Goal: Information Seeking & Learning: Learn about a topic

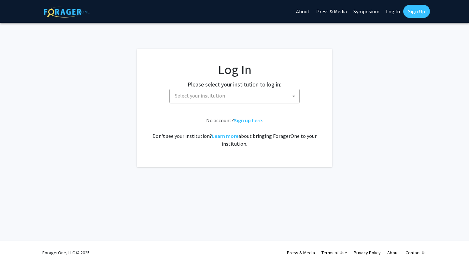
select select
click at [239, 92] on span "Select your institution" at bounding box center [235, 95] width 127 height 13
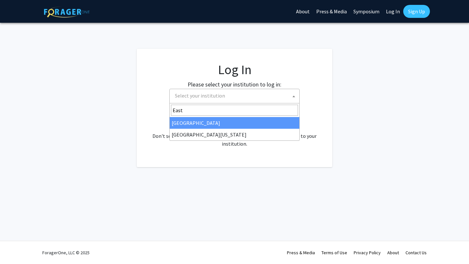
type input "East"
select select "17"
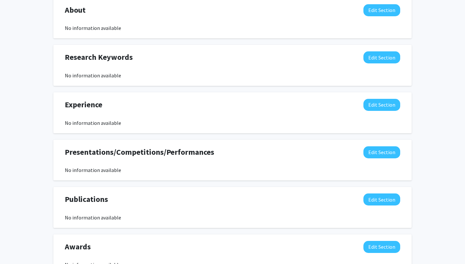
scroll to position [346, 0]
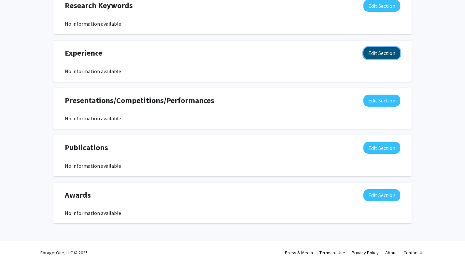
click at [372, 53] on button "Edit Section" at bounding box center [381, 53] width 37 height 12
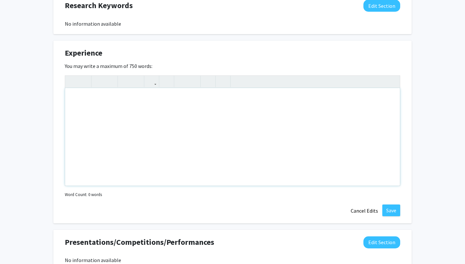
click at [130, 97] on div "Note to users with screen readers: Please deactivate our accessibility plugin f…" at bounding box center [232, 137] width 334 height 98
type textarea "Eastern Virginia Medical School Summer Research Assistant: 2024&nbsp;"
click at [389, 206] on button "Save" at bounding box center [391, 211] width 18 height 12
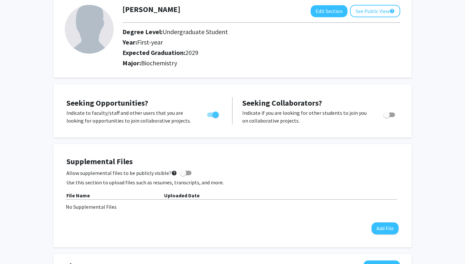
scroll to position [0, 0]
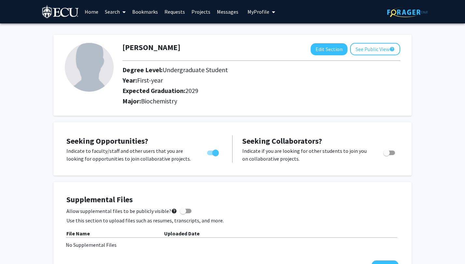
click at [197, 13] on link "Projects" at bounding box center [200, 11] width 25 height 23
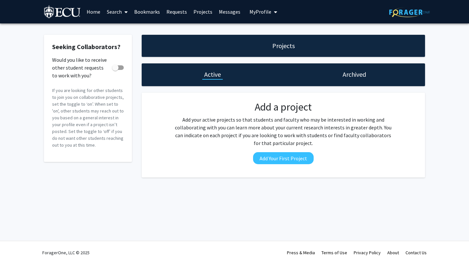
click at [118, 11] on link "Search" at bounding box center [116, 11] width 27 height 23
click at [118, 31] on span "Faculty/Staff" at bounding box center [127, 29] width 48 height 13
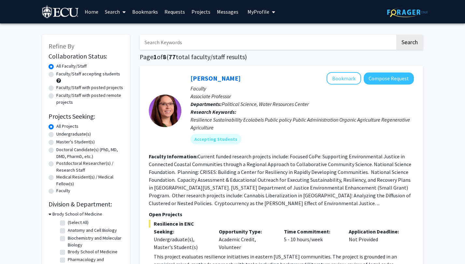
click at [61, 133] on label "Undergraduate(s)" at bounding box center [73, 134] width 34 height 7
click at [61, 133] on input "Undergraduate(s)" at bounding box center [58, 133] width 4 height 4
radio input "true"
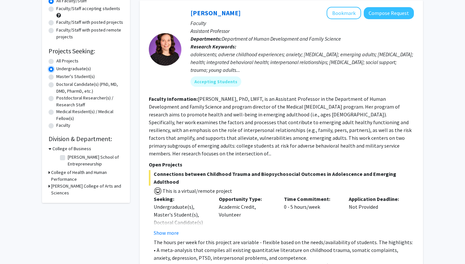
scroll to position [68, 0]
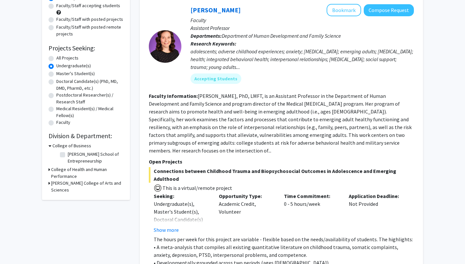
click at [70, 168] on h3 "College of Health and Human Performance" at bounding box center [87, 173] width 72 height 14
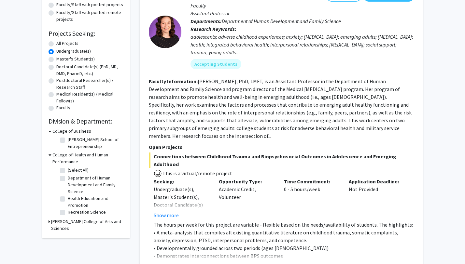
scroll to position [83, 0]
click at [65, 223] on h3 "Thomas Harriot College of Arts and Sciences" at bounding box center [87, 225] width 72 height 14
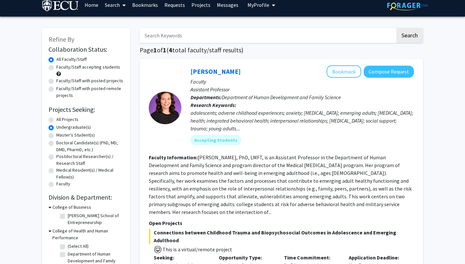
scroll to position [0, 0]
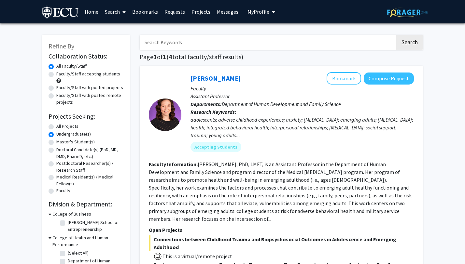
click at [54, 126] on div "All Projects" at bounding box center [85, 127] width 75 height 8
click at [53, 124] on div "All Projects" at bounding box center [85, 127] width 75 height 8
click at [56, 126] on label "All Projects" at bounding box center [67, 126] width 22 height 7
click at [56, 126] on input "All Projects" at bounding box center [58, 125] width 4 height 4
radio input "true"
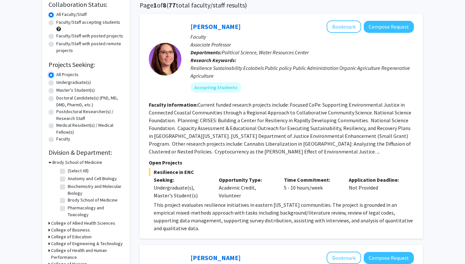
scroll to position [58, 0]
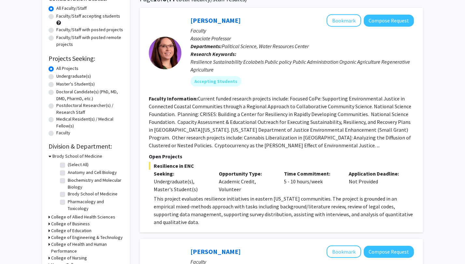
click at [68, 180] on label "Biochemistry and Molecular Biology" at bounding box center [95, 184] width 54 height 14
click at [68, 180] on input "Biochemistry and Molecular Biology" at bounding box center [70, 179] width 4 height 4
checkbox input "true"
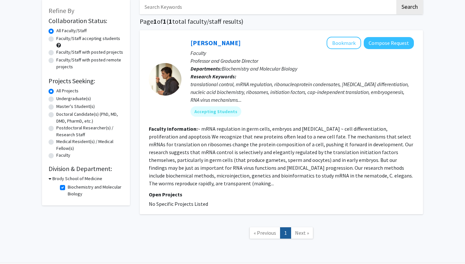
scroll to position [28, 0]
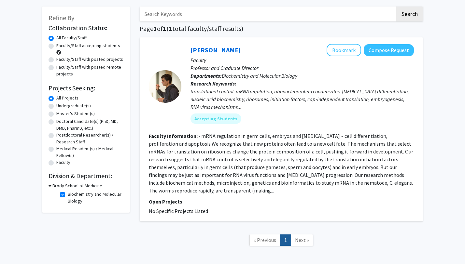
click at [68, 196] on label "Biochemistry and Molecular Biology" at bounding box center [95, 198] width 54 height 14
click at [68, 195] on input "Biochemistry and Molecular Biology" at bounding box center [70, 193] width 4 height 4
checkbox input "false"
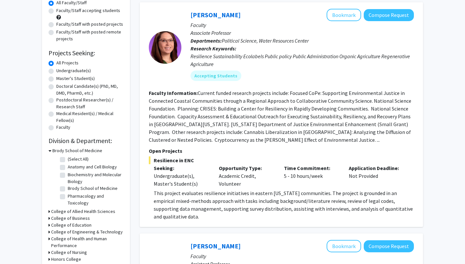
scroll to position [64, 0]
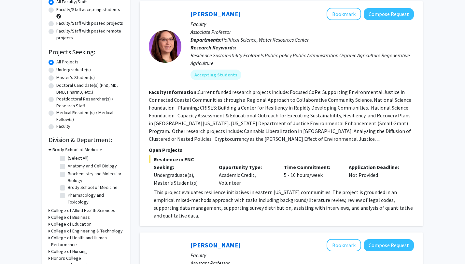
click at [65, 188] on fg-checkbox "Brody School of Medicine Brody School of Medicine" at bounding box center [91, 188] width 62 height 8
click at [68, 188] on label "Brody School of Medicine" at bounding box center [93, 187] width 50 height 7
click at [68, 188] on input "Brody School of Medicine" at bounding box center [70, 186] width 4 height 4
checkbox input "true"
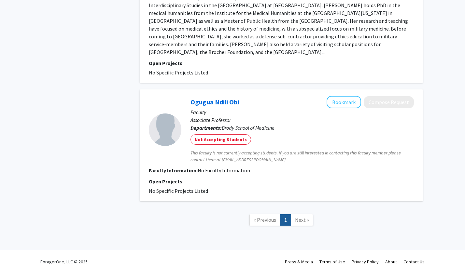
scroll to position [273, 0]
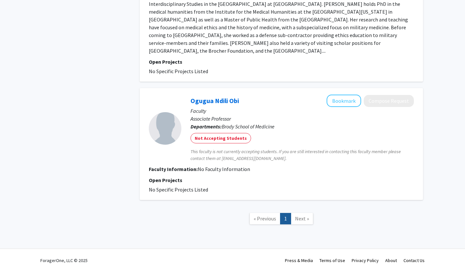
click at [297, 215] on span "Next »" at bounding box center [302, 218] width 14 height 7
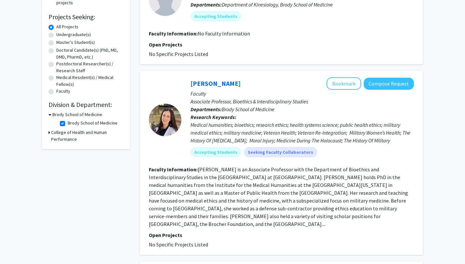
scroll to position [0, 0]
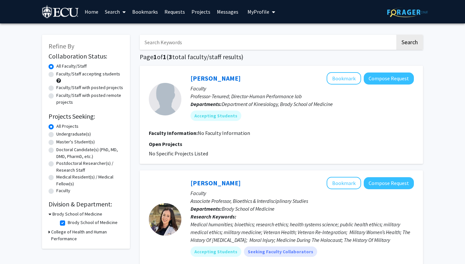
click at [68, 222] on label "Brody School of Medicine" at bounding box center [93, 222] width 50 height 7
click at [68, 222] on input "Brody School of Medicine" at bounding box center [70, 221] width 4 height 4
checkbox input "false"
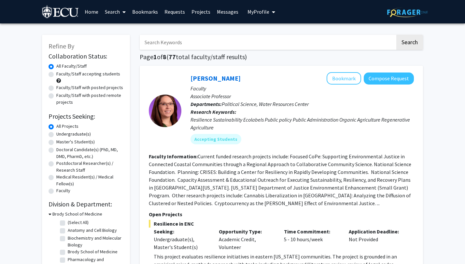
scroll to position [2, 0]
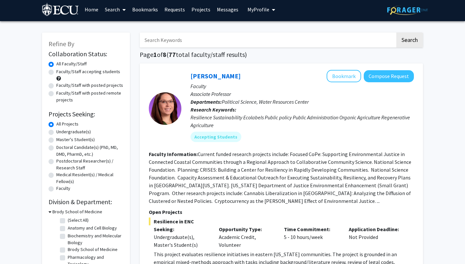
click at [56, 72] on label "Faculty/Staff accepting students" at bounding box center [88, 71] width 64 height 7
click at [56, 72] on input "Faculty/Staff accepting students" at bounding box center [58, 70] width 4 height 4
radio input "true"
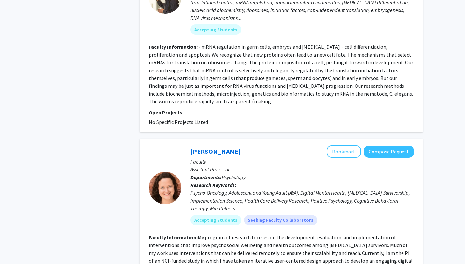
scroll to position [2764, 0]
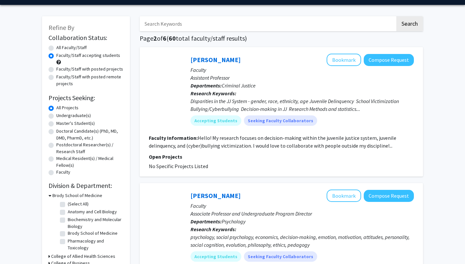
scroll to position [37, 0]
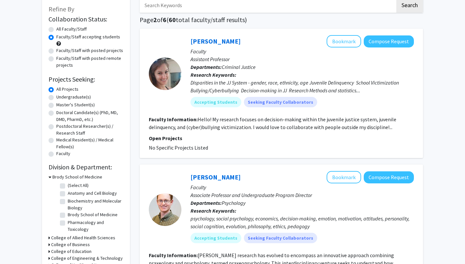
click at [54, 28] on div "All Faculty/Staff" at bounding box center [85, 30] width 75 height 8
click at [56, 31] on label "All Faculty/Staff" at bounding box center [71, 29] width 30 height 7
click at [56, 30] on input "All Faculty/Staff" at bounding box center [58, 28] width 4 height 4
radio input "true"
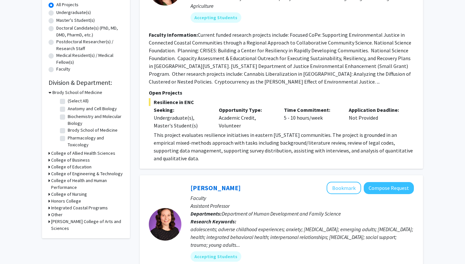
scroll to position [160, 0]
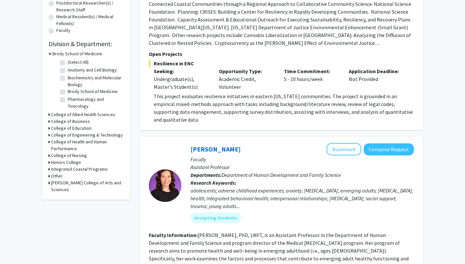
click at [68, 77] on label "Biochemistry and Molecular Biology" at bounding box center [95, 82] width 54 height 14
click at [68, 77] on input "Biochemistry and Molecular Biology" at bounding box center [70, 77] width 4 height 4
checkbox input "true"
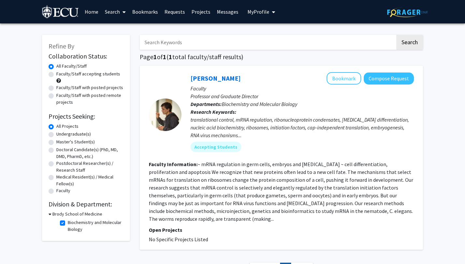
scroll to position [36, 0]
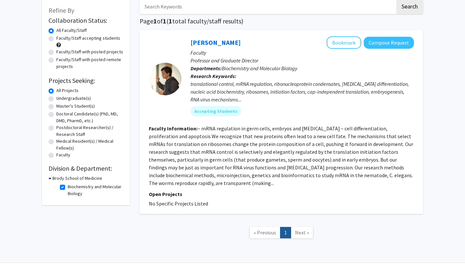
click at [297, 229] on span "Next »" at bounding box center [302, 232] width 14 height 7
click at [68, 187] on label "Biochemistry and Molecular Biology" at bounding box center [95, 191] width 54 height 14
click at [68, 187] on input "Biochemistry and Molecular Biology" at bounding box center [70, 186] width 4 height 4
checkbox input "false"
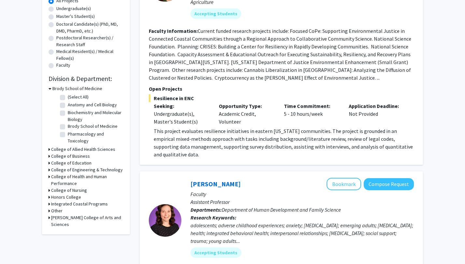
scroll to position [135, 0]
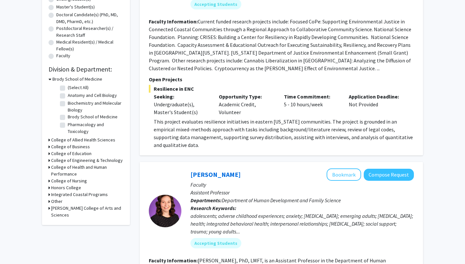
click at [53, 161] on h3 "College of Engineering & Technology" at bounding box center [87, 160] width 72 height 7
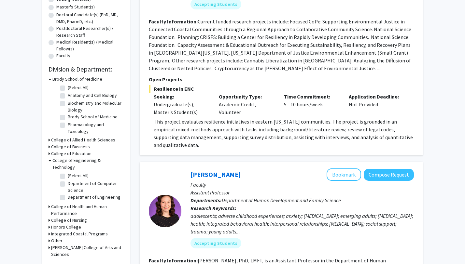
click at [68, 194] on label "Department of Engineering" at bounding box center [94, 197] width 53 height 7
click at [68, 194] on input "Department of Engineering" at bounding box center [70, 196] width 4 height 4
checkbox input "true"
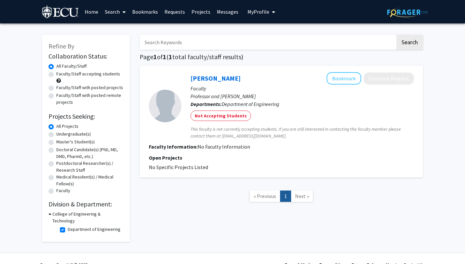
click at [68, 226] on label "Department of Engineering" at bounding box center [94, 229] width 53 height 7
click at [68, 226] on input "Department of Engineering" at bounding box center [70, 228] width 4 height 4
checkbox input "false"
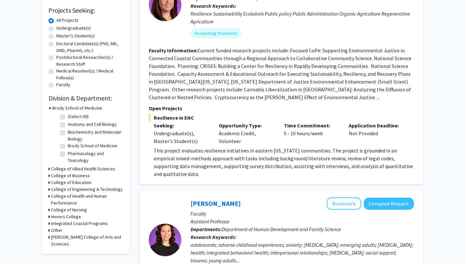
scroll to position [117, 0]
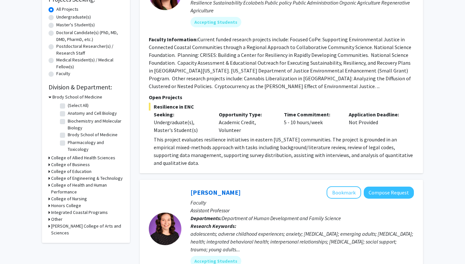
click at [55, 224] on h3 "Thomas Harriot College of Arts and Sciences" at bounding box center [87, 230] width 72 height 14
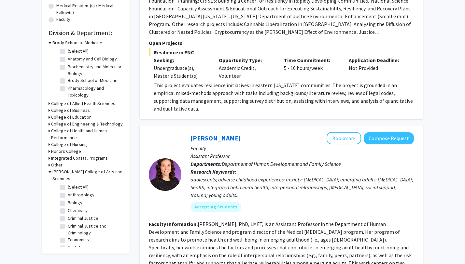
scroll to position [171, 0]
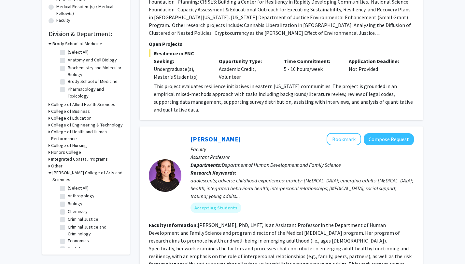
click at [65, 185] on fg-checkbox "(Select All) (Select All)" at bounding box center [91, 189] width 62 height 8
click at [68, 188] on label "(Select All)" at bounding box center [78, 188] width 21 height 7
click at [68, 188] on input "(Select All)" at bounding box center [70, 187] width 4 height 4
checkbox input "true"
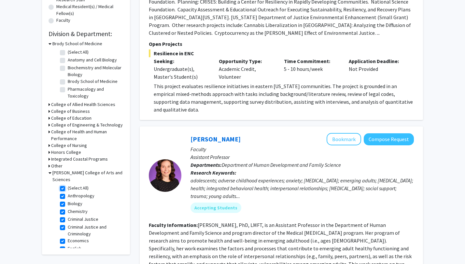
checkbox input "true"
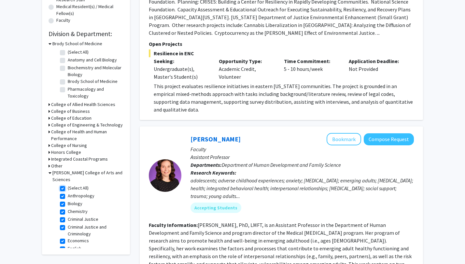
checkbox input "true"
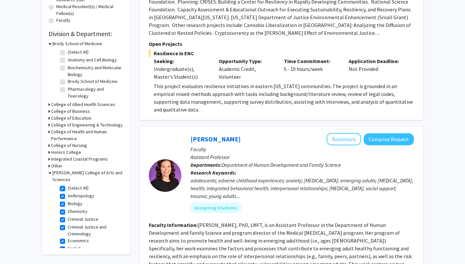
checkbox input "true"
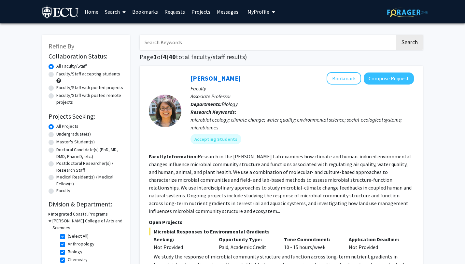
scroll to position [55, 0]
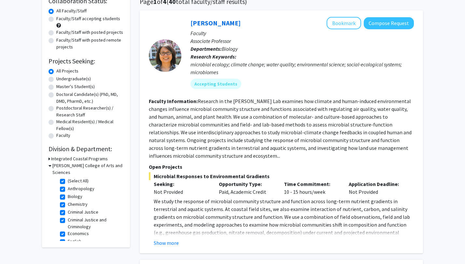
click at [68, 182] on label "(Select All)" at bounding box center [78, 181] width 21 height 7
click at [68, 182] on input "(Select All)" at bounding box center [70, 180] width 4 height 4
checkbox input "false"
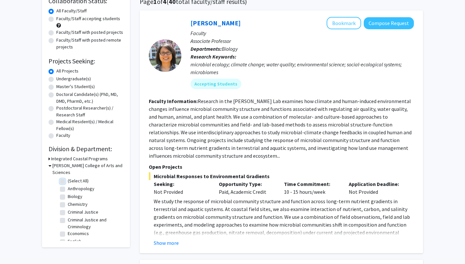
checkbox input "false"
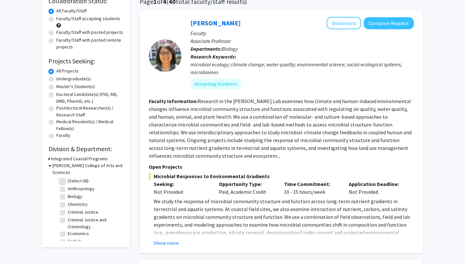
checkbox input "false"
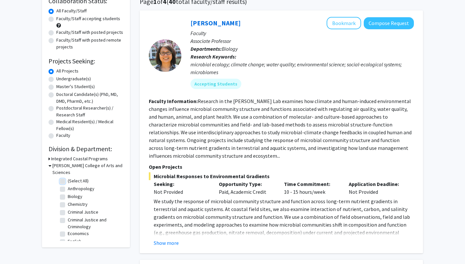
checkbox input "false"
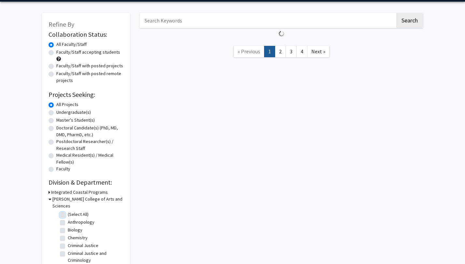
scroll to position [25, 0]
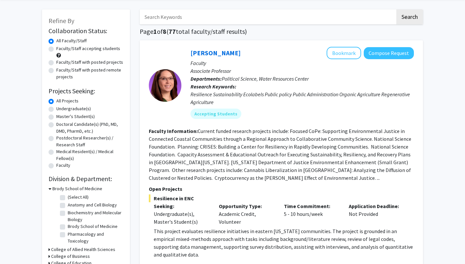
click at [68, 229] on label "Brody School of Medicine" at bounding box center [93, 226] width 50 height 7
click at [68, 227] on input "Brody School of Medicine" at bounding box center [70, 225] width 4 height 4
checkbox input "true"
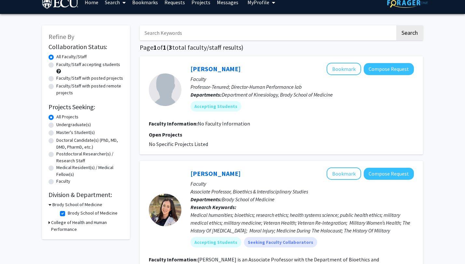
scroll to position [273, 0]
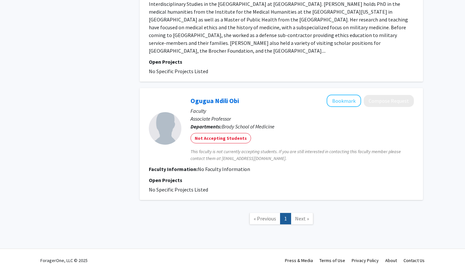
click at [297, 214] on link "Next »" at bounding box center [302, 218] width 22 height 11
click at [305, 215] on span "Next »" at bounding box center [302, 218] width 14 height 7
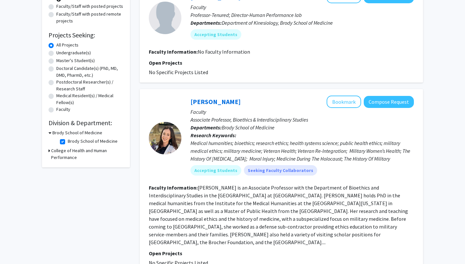
scroll to position [0, 0]
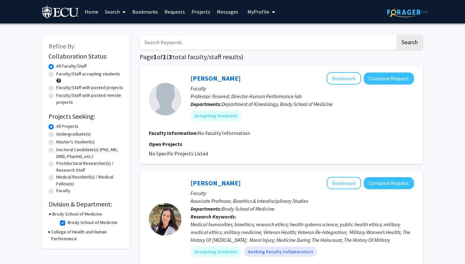
click at [65, 226] on fg-checkbox "Brody School of Medicine Brody School of Medicine" at bounding box center [91, 223] width 62 height 8
click at [61, 220] on fg-checkbox "Brody School of Medicine Brody School of Medicine" at bounding box center [91, 223] width 62 height 8
click at [68, 223] on label "Brody School of Medicine" at bounding box center [93, 222] width 50 height 7
click at [68, 223] on input "Brody School of Medicine" at bounding box center [70, 221] width 4 height 4
checkbox input "false"
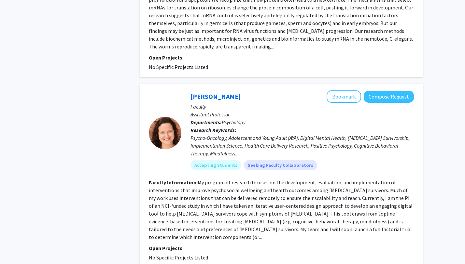
scroll to position [2756, 0]
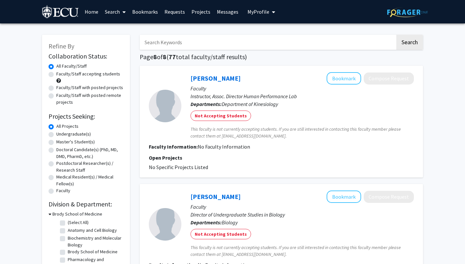
click at [191, 44] on input "Search Keywords" at bounding box center [267, 42] width 255 height 15
type input "med"
click at [396, 35] on button "Search" at bounding box center [409, 42] width 27 height 15
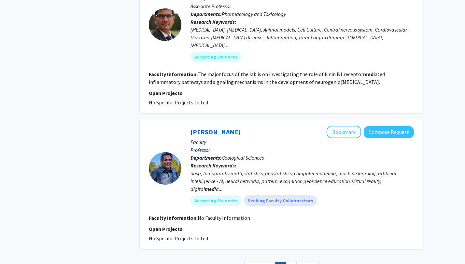
scroll to position [1160, 0]
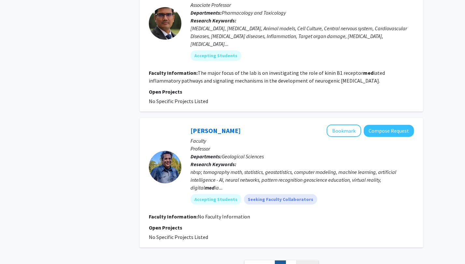
click at [306, 261] on link "Next »" at bounding box center [307, 266] width 22 height 11
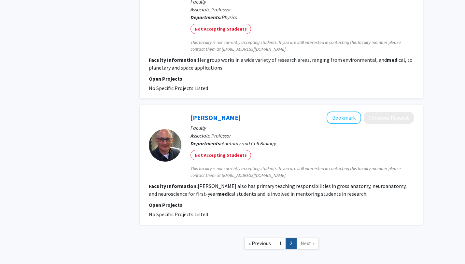
scroll to position [1236, 0]
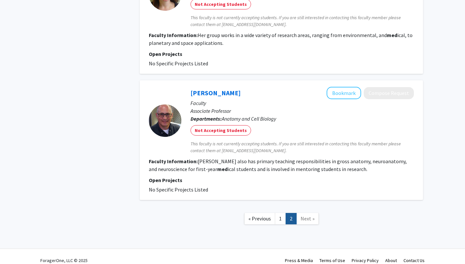
click at [308, 215] on span "Next »" at bounding box center [307, 218] width 14 height 7
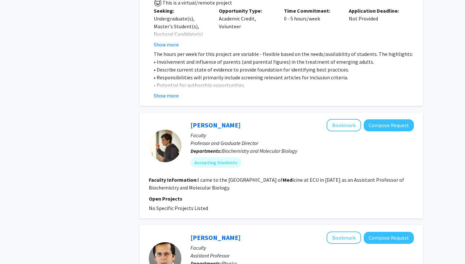
scroll to position [735, 0]
click at [198, 121] on link "Brett Keiper" at bounding box center [215, 125] width 50 height 8
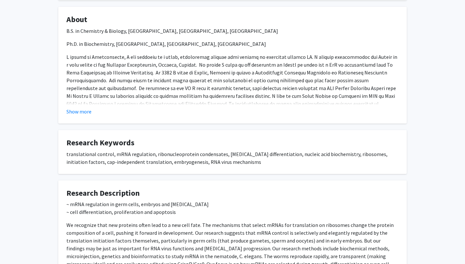
scroll to position [227, 0]
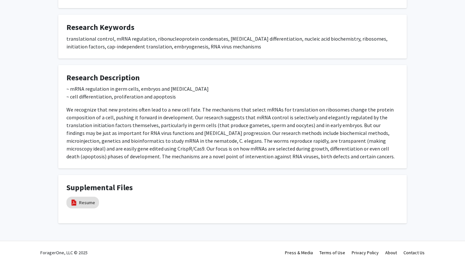
click at [13, 4] on div "Brett Keiper Bookmark Compose Request Titles: Professor and Graduate Director D…" at bounding box center [232, 21] width 465 height 448
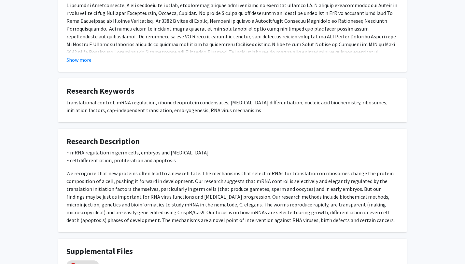
scroll to position [0, 0]
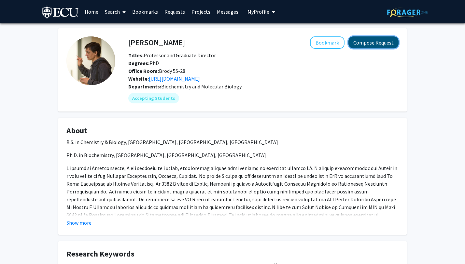
click at [361, 46] on button "Compose Request" at bounding box center [373, 42] width 50 height 12
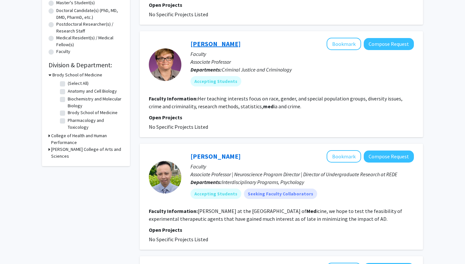
scroll to position [140, 0]
click at [58, 139] on h3 "College of Health and Human Performance" at bounding box center [87, 139] width 72 height 14
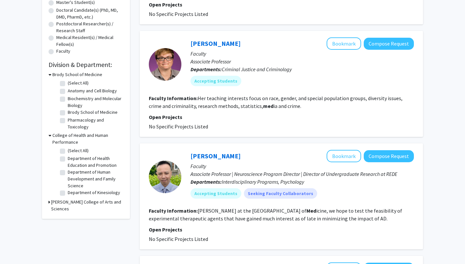
click at [68, 113] on label "Brody School of Medicine" at bounding box center [93, 112] width 50 height 7
click at [68, 113] on input "Brody School of Medicine" at bounding box center [70, 111] width 4 height 4
checkbox input "true"
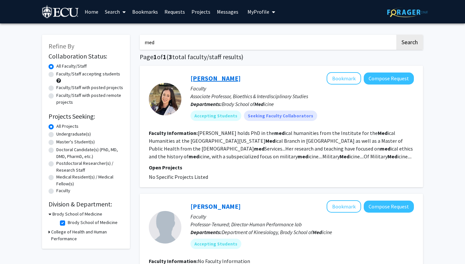
click at [202, 78] on link "Sheena Eagan" at bounding box center [215, 78] width 50 height 8
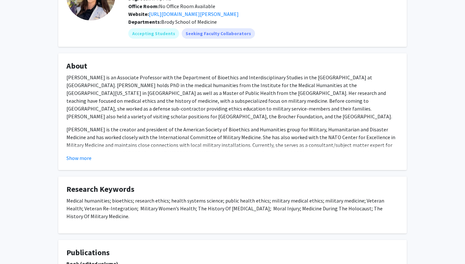
scroll to position [32, 0]
